Goal: Book appointment/travel/reservation

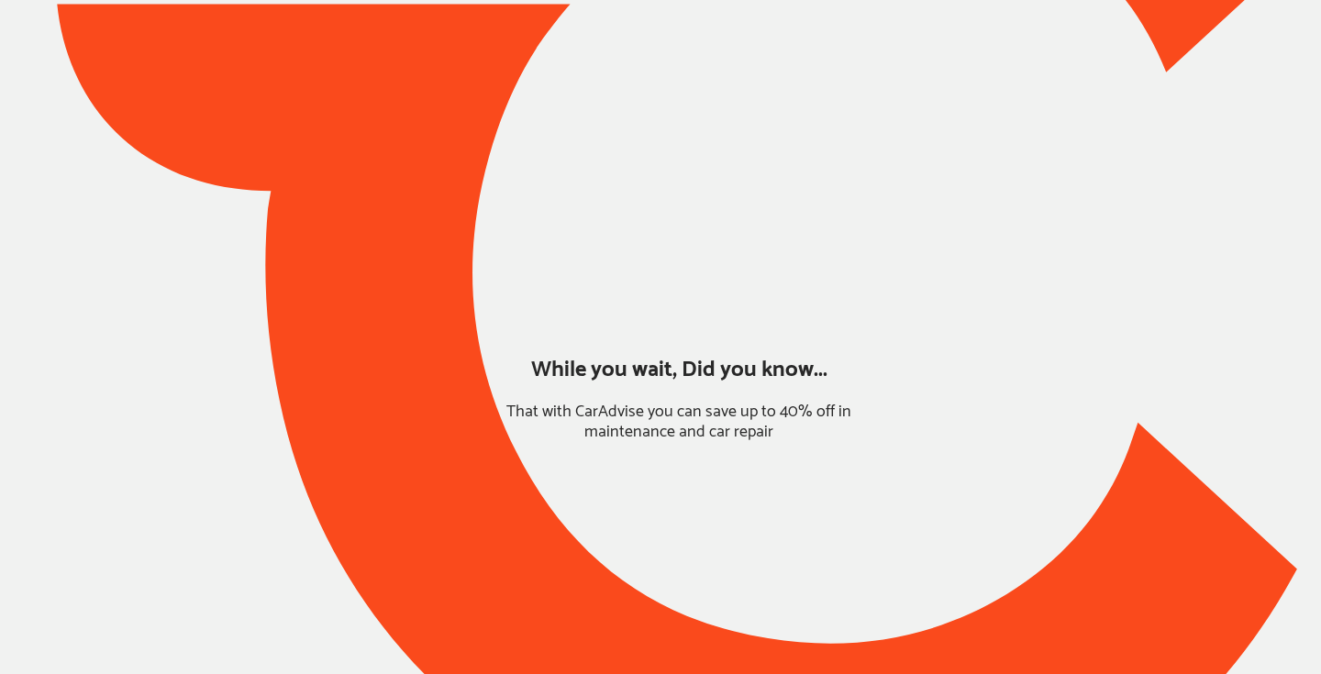
type input "*******"
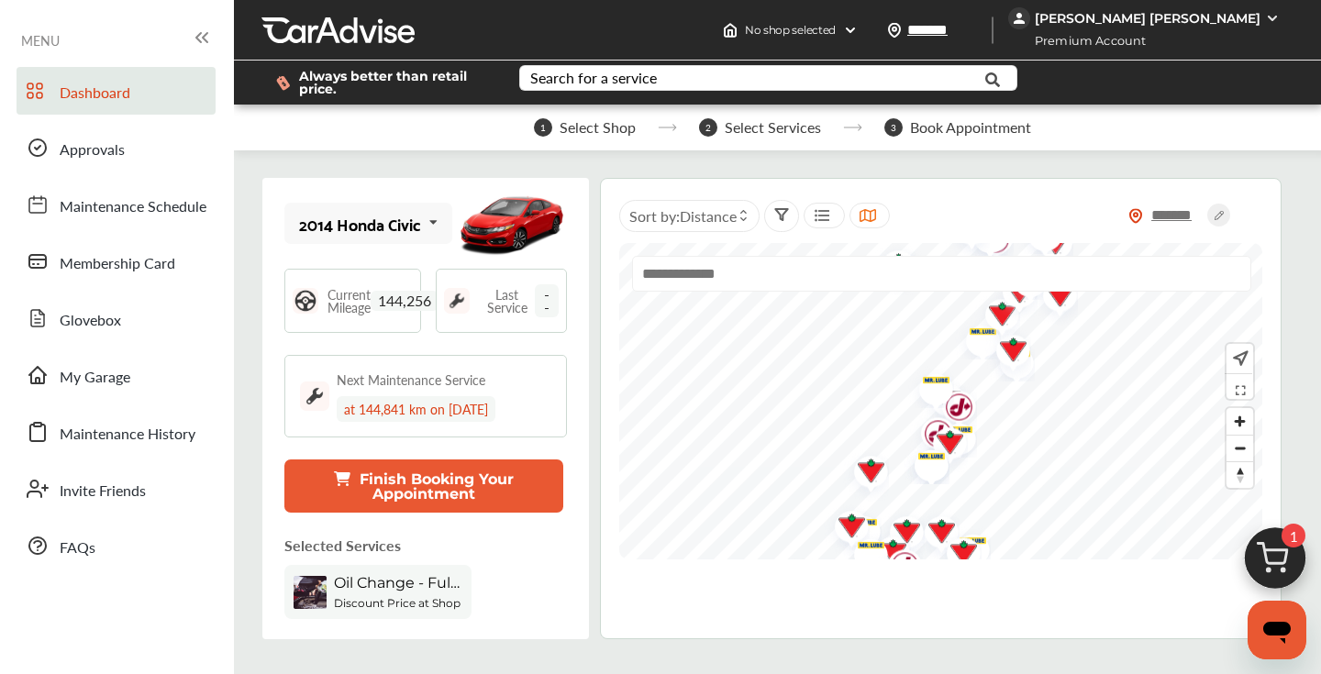
click at [1275, 565] on img at bounding box center [1275, 563] width 88 height 88
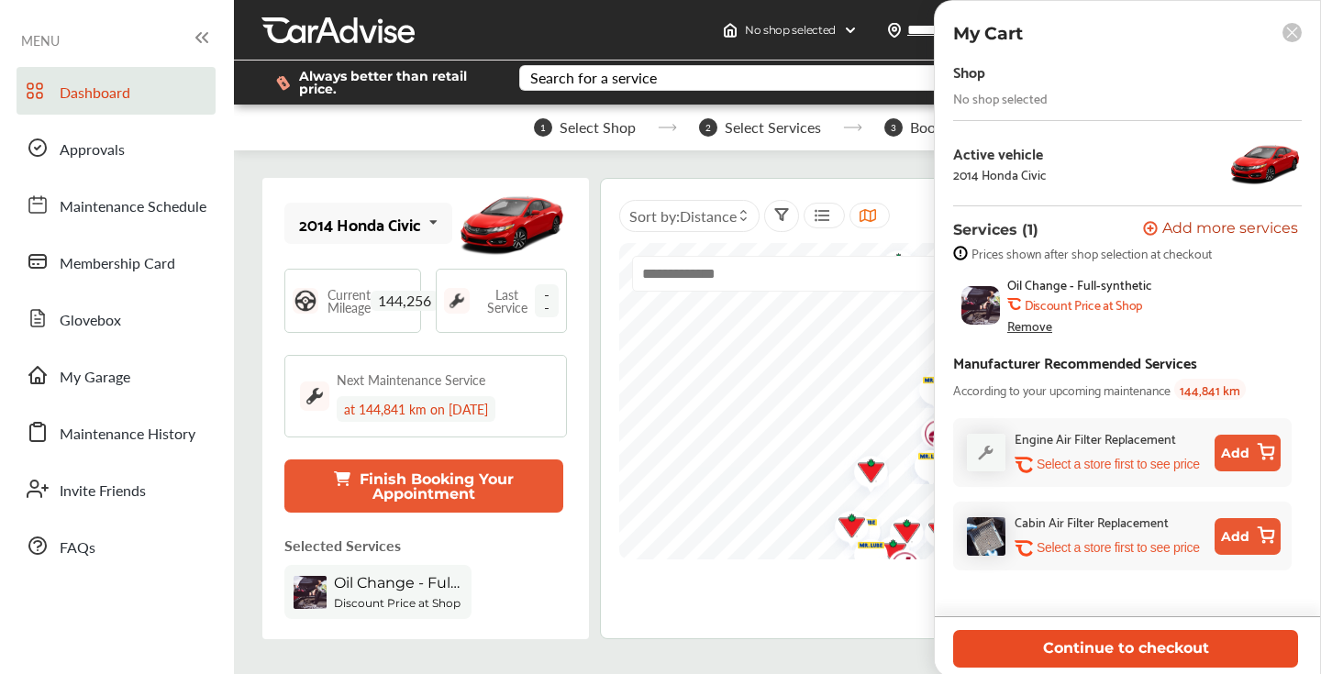
click at [1167, 649] on button "Continue to checkout" at bounding box center [1125, 649] width 345 height 38
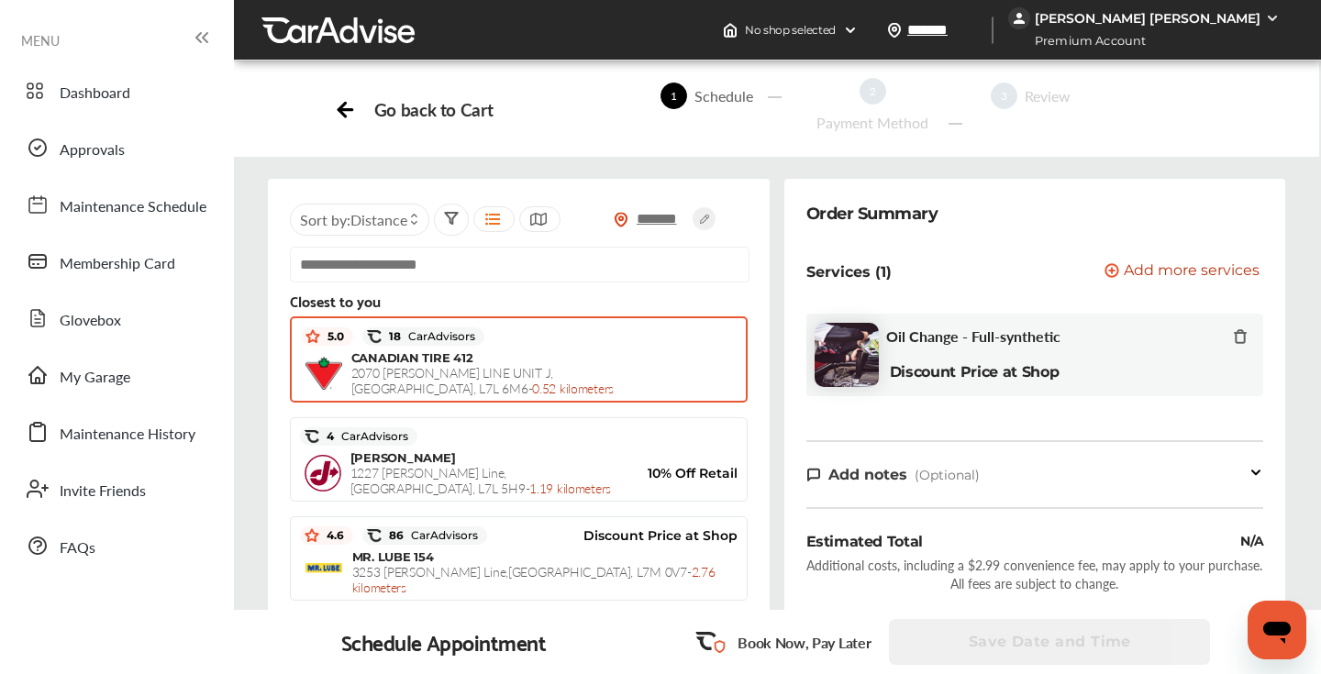
click at [607, 349] on div "5.0 18 CarAdvisors" at bounding box center [519, 337] width 436 height 28
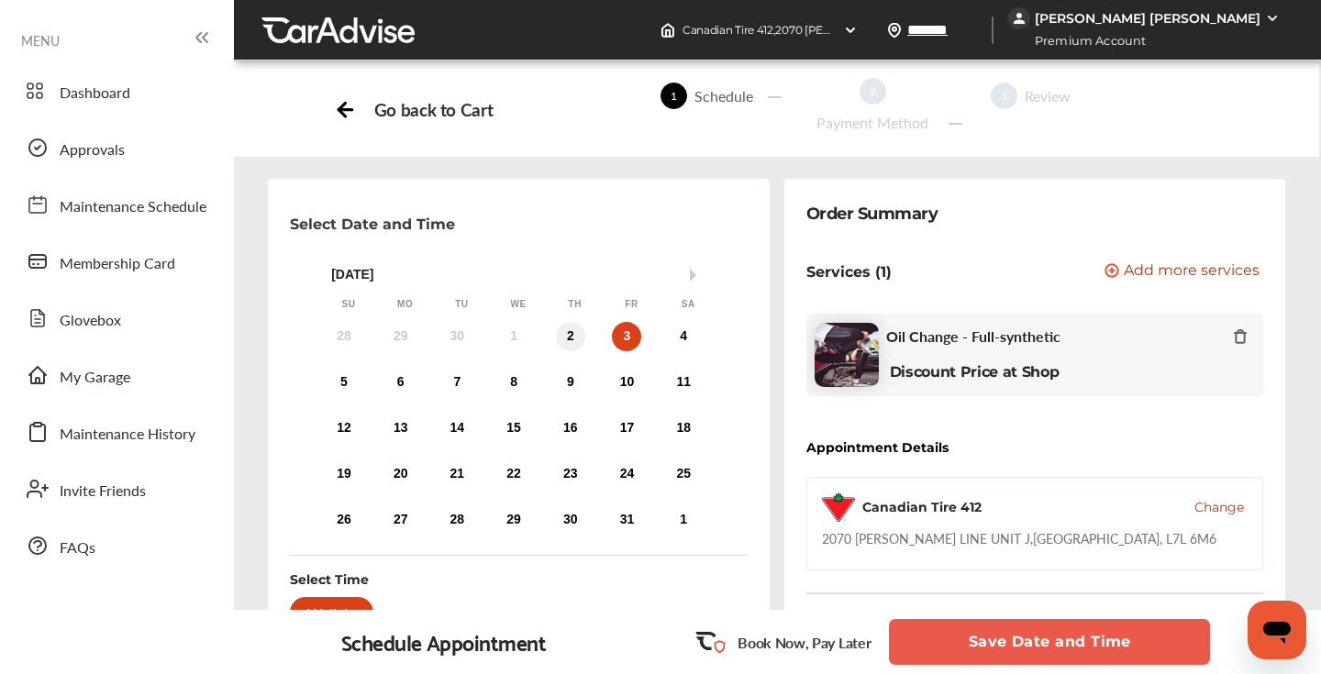
click at [569, 337] on div "2" at bounding box center [570, 336] width 29 height 29
click at [959, 644] on button "Save Date and Time" at bounding box center [1049, 642] width 321 height 46
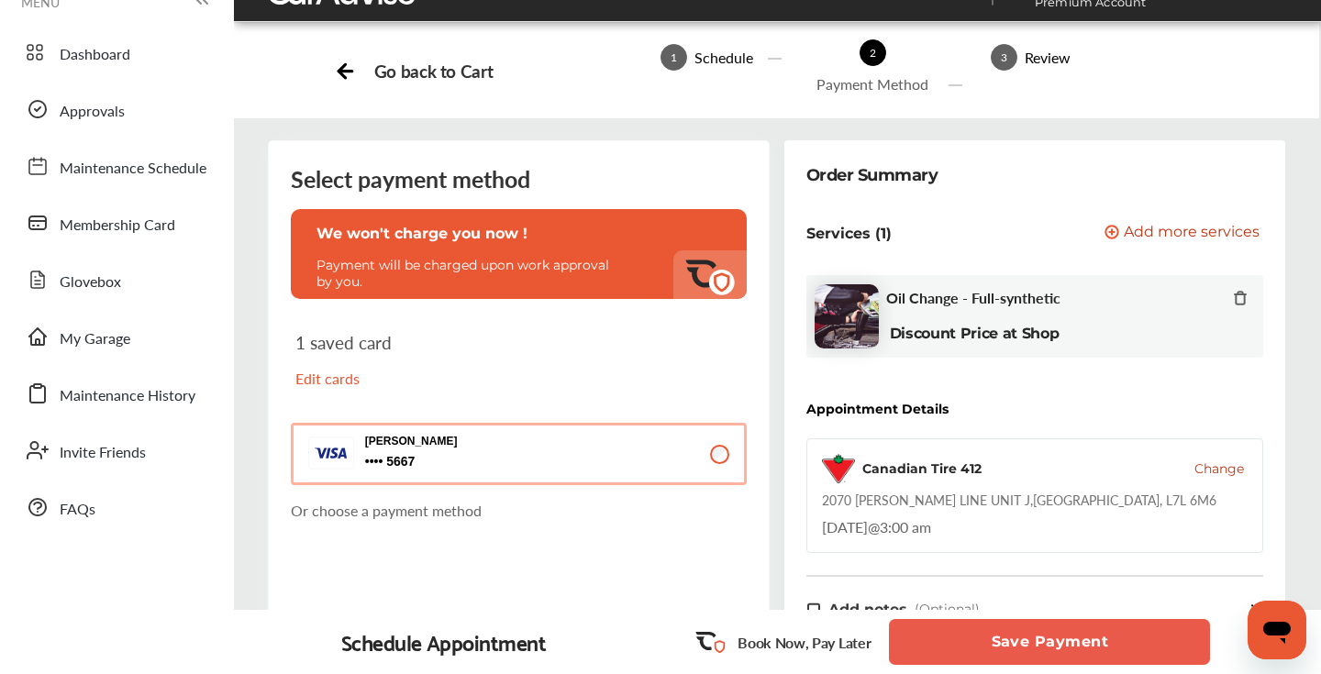
scroll to position [50, 0]
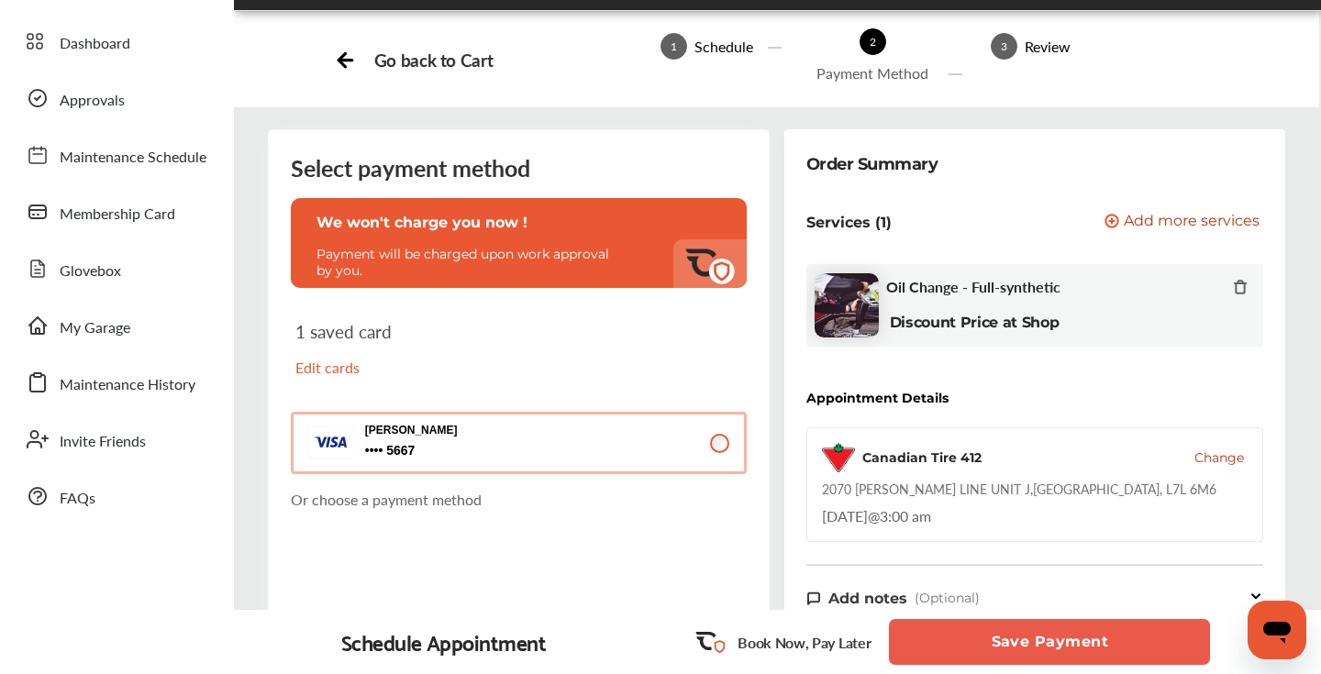
click at [1020, 651] on button "Save Payment" at bounding box center [1049, 642] width 321 height 46
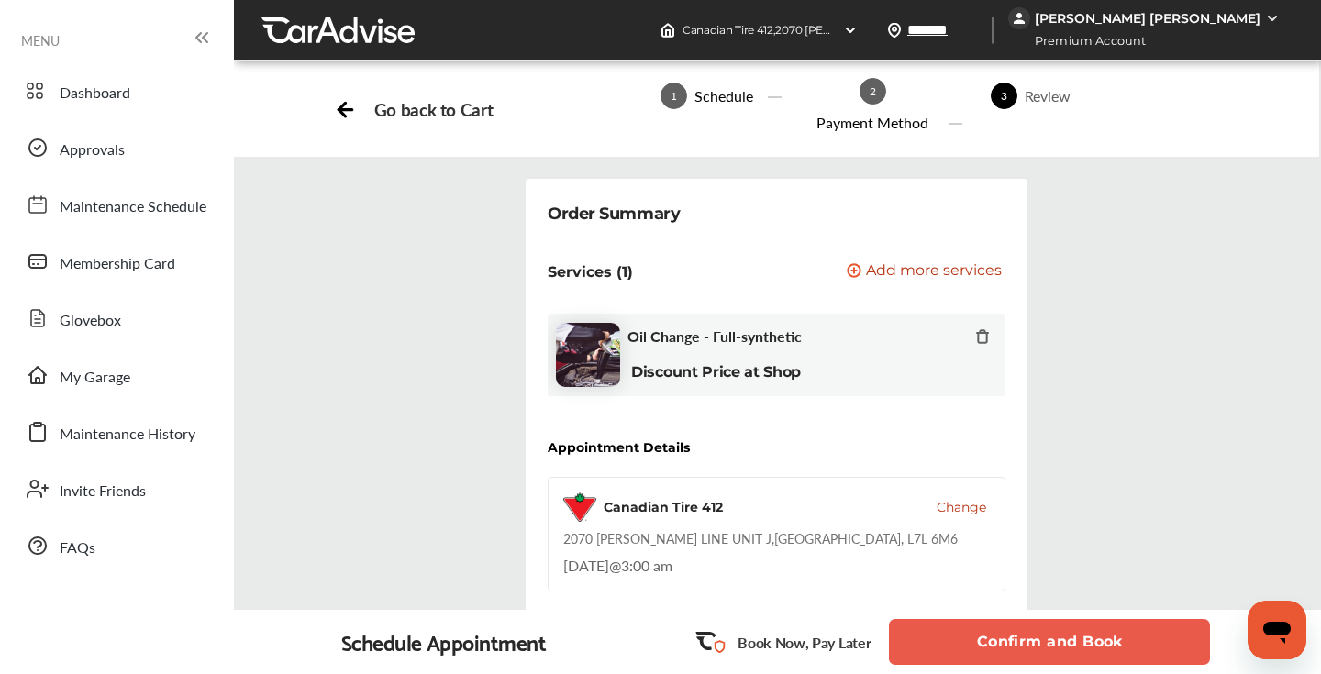
click at [1020, 651] on button "Confirm and Book" at bounding box center [1049, 642] width 321 height 46
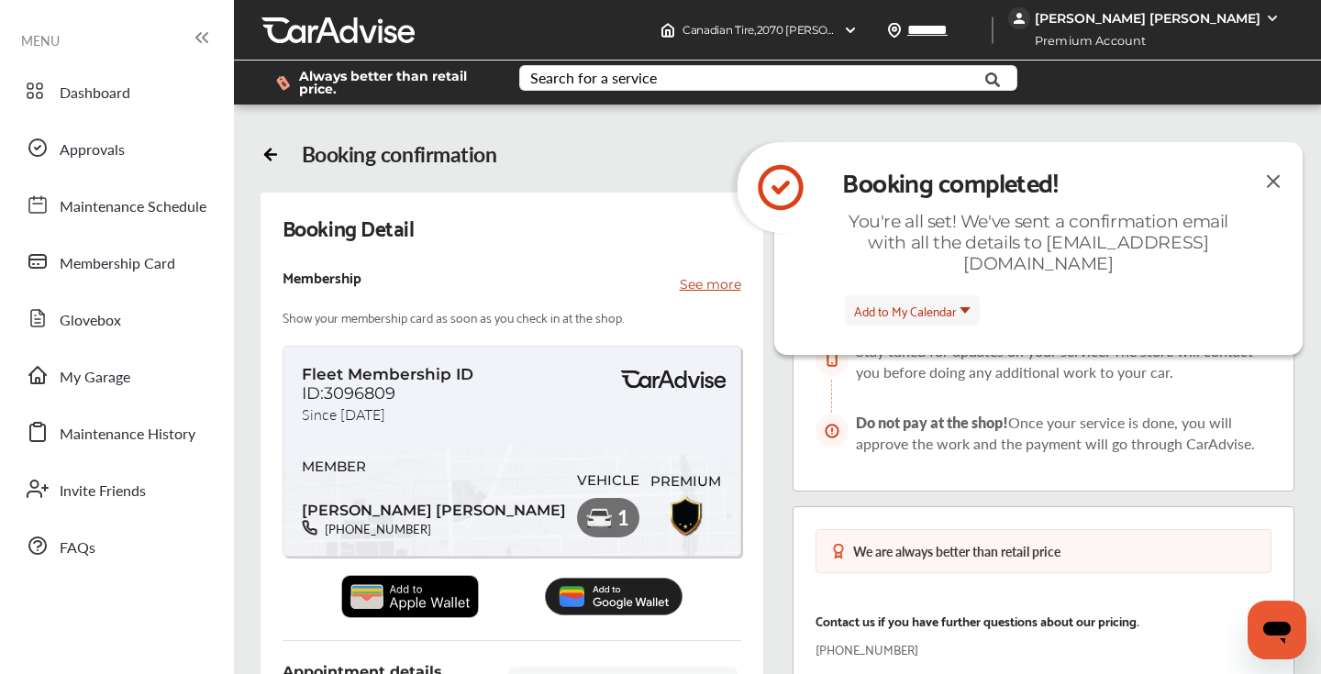
click at [1273, 180] on img at bounding box center [1273, 181] width 22 height 23
